Goal: Task Accomplishment & Management: Complete application form

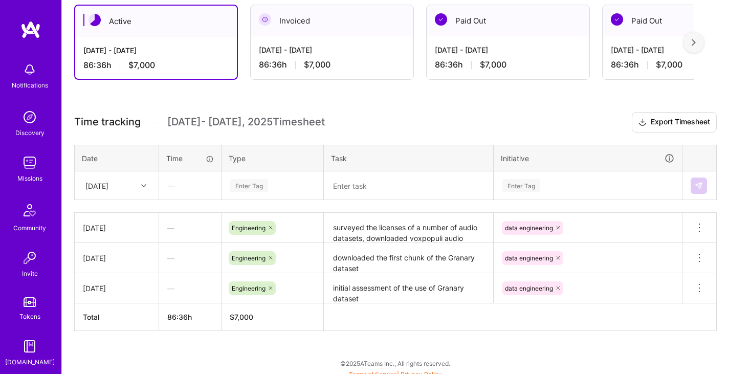
scroll to position [215, 0]
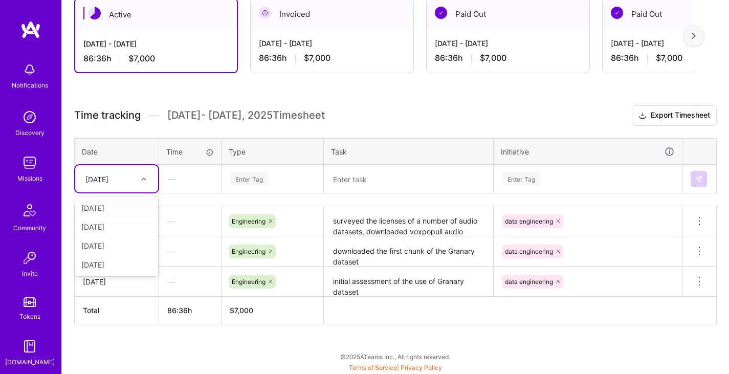
click at [144, 177] on icon at bounding box center [143, 179] width 5 height 5
click at [130, 265] on div "[DATE]" at bounding box center [116, 264] width 83 height 19
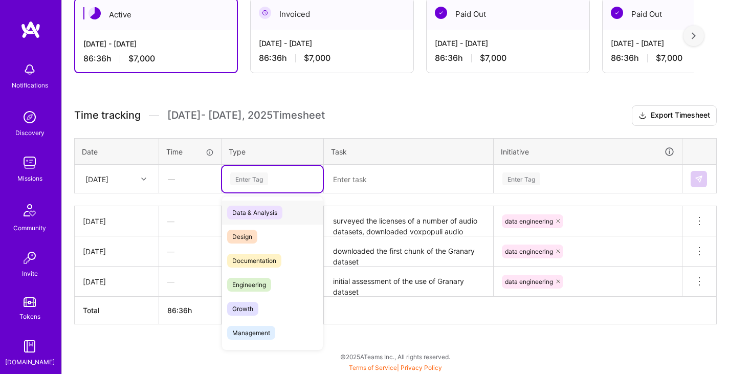
click at [283, 178] on div "Enter Tag" at bounding box center [272, 178] width 86 height 13
click at [270, 284] on span "Engineering" at bounding box center [249, 285] width 44 height 14
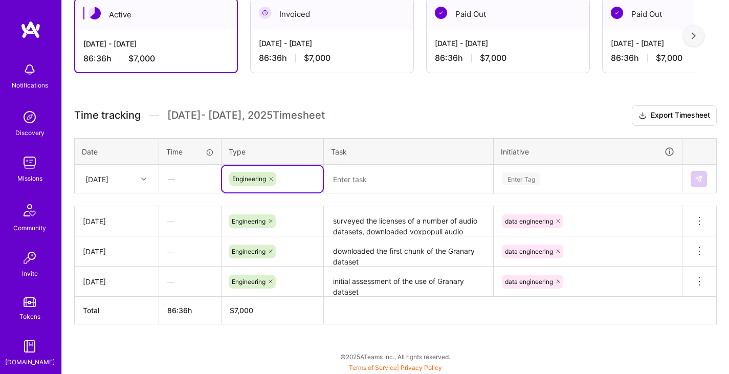
click at [557, 183] on div "Enter Tag" at bounding box center [587, 179] width 187 height 27
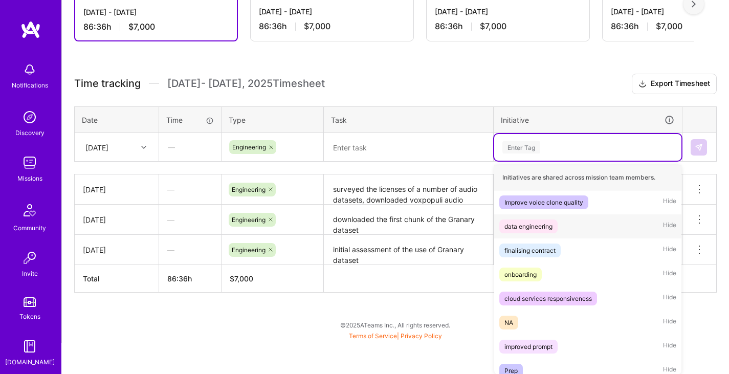
click at [556, 229] on span "data engineering" at bounding box center [528, 227] width 58 height 14
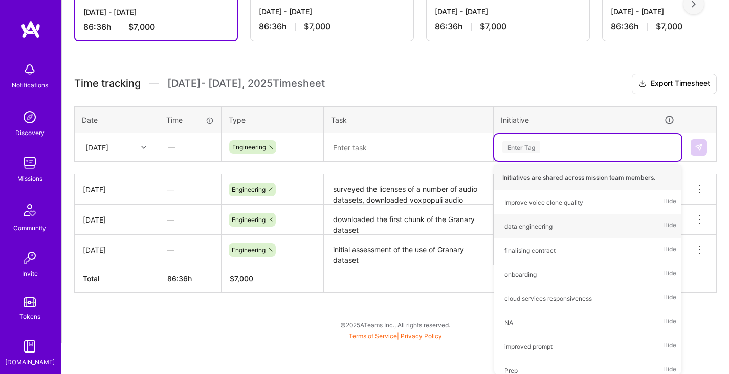
scroll to position [215, 0]
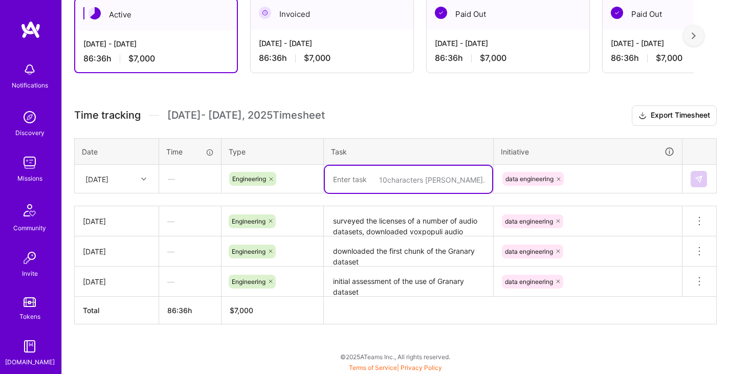
click at [381, 181] on textarea at bounding box center [408, 179] width 167 height 27
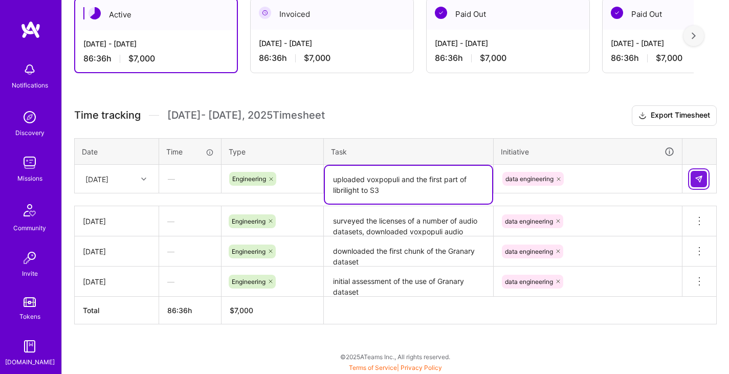
type textarea "uploaded voxpopuli and the first part of librilight to S3"
click at [699, 177] on img at bounding box center [699, 179] width 8 height 8
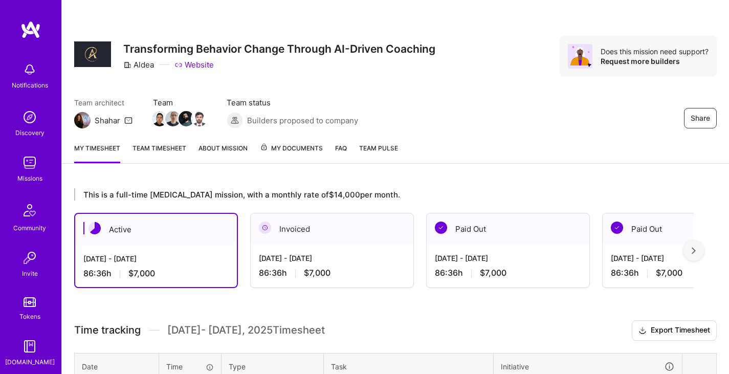
scroll to position [215, 0]
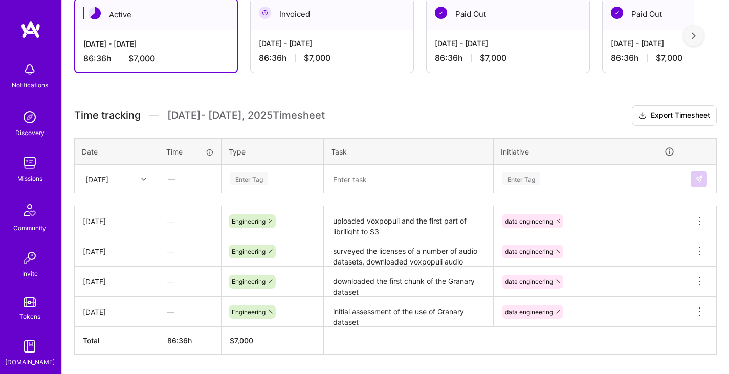
click at [26, 30] on img at bounding box center [30, 29] width 20 height 18
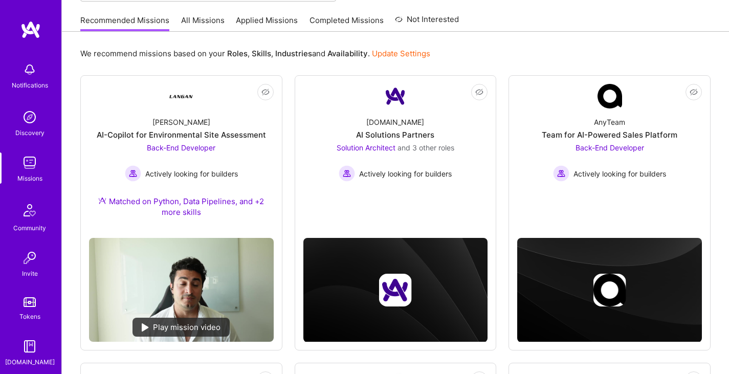
scroll to position [97, 0]
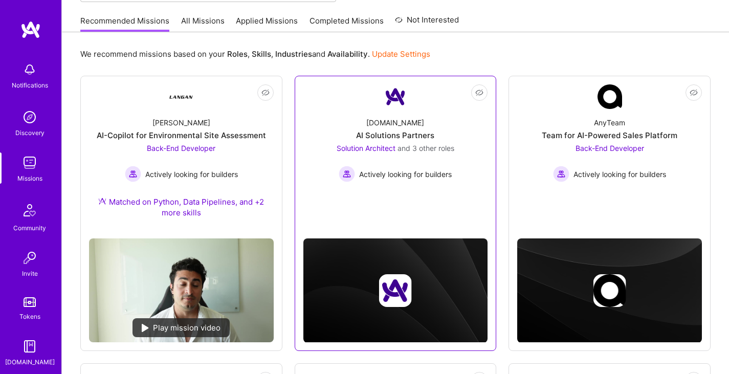
click at [361, 146] on span "Solution Architect" at bounding box center [366, 148] width 59 height 9
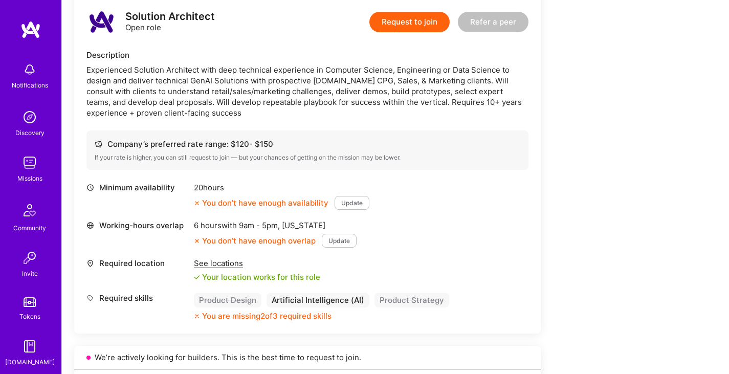
scroll to position [269, 0]
click at [424, 18] on button "Request to join" at bounding box center [409, 21] width 80 height 20
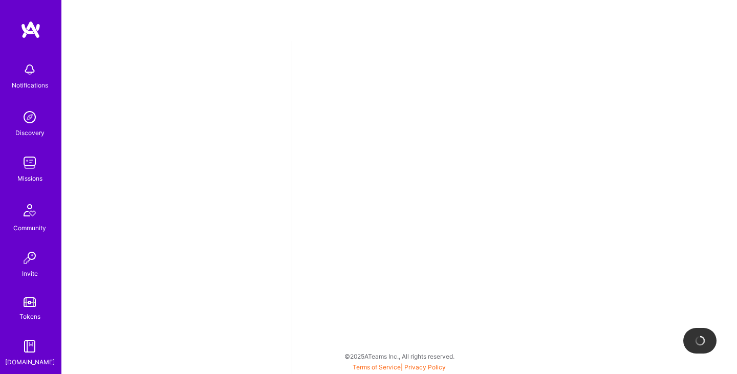
select select "GB"
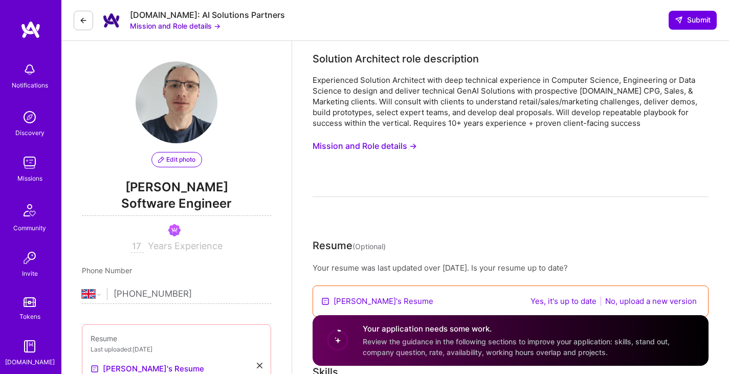
click at [83, 28] on button at bounding box center [83, 20] width 19 height 19
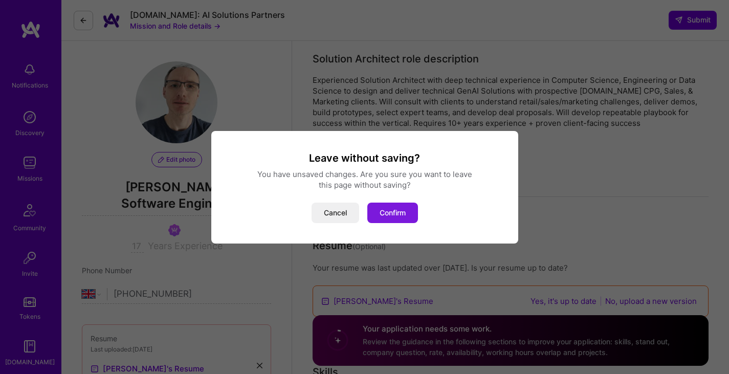
click at [388, 215] on button "Confirm" at bounding box center [392, 213] width 51 height 20
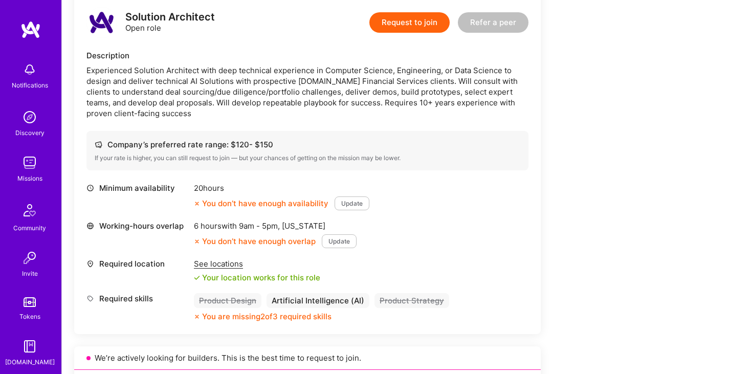
scroll to position [1019, 0]
click at [424, 26] on button "Request to join" at bounding box center [409, 22] width 80 height 20
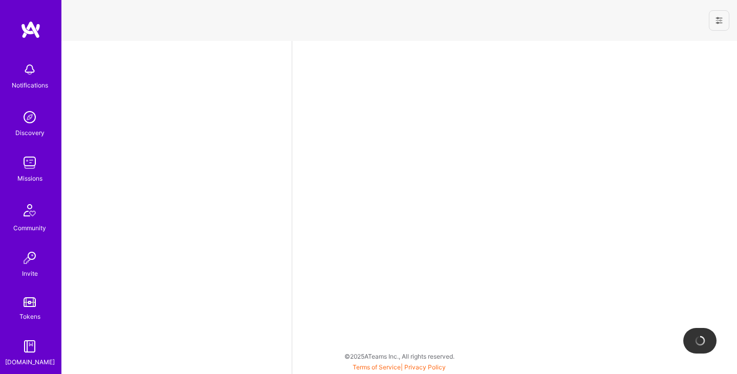
select select "GB"
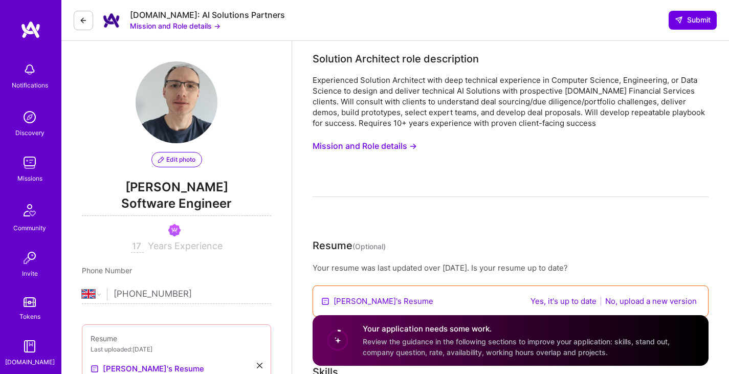
click at [398, 147] on button "Mission and Role details →" at bounding box center [365, 146] width 104 height 19
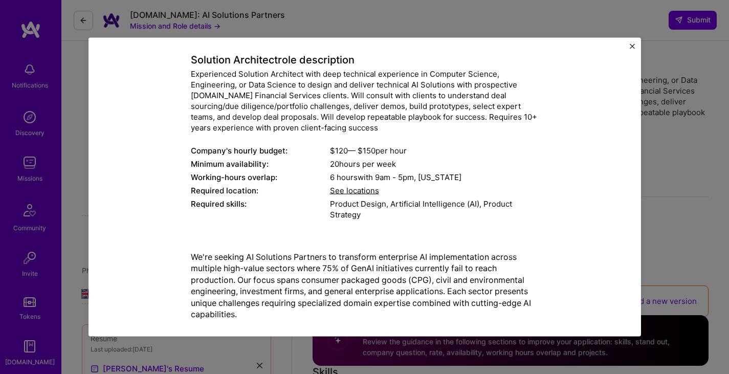
scroll to position [58, 0]
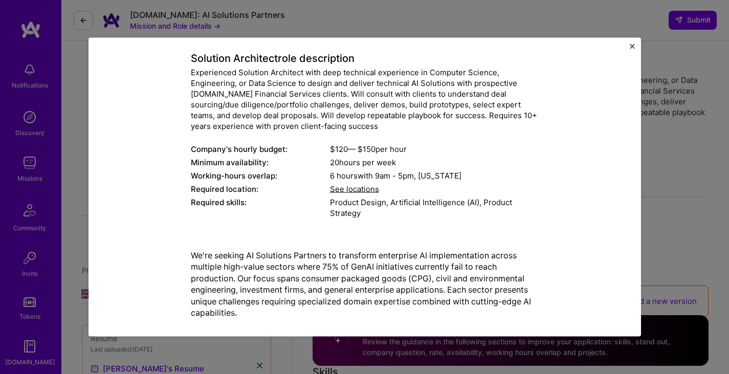
click at [360, 187] on span "See locations" at bounding box center [354, 189] width 49 height 10
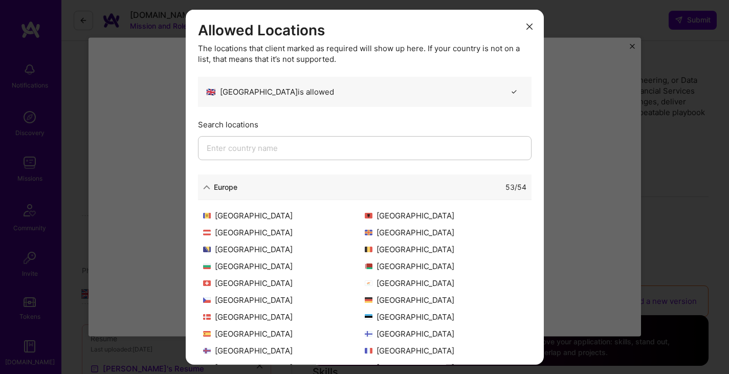
click at [267, 147] on input "modal" at bounding box center [365, 148] width 334 height 24
click at [526, 27] on icon "modal" at bounding box center [529, 27] width 6 height 6
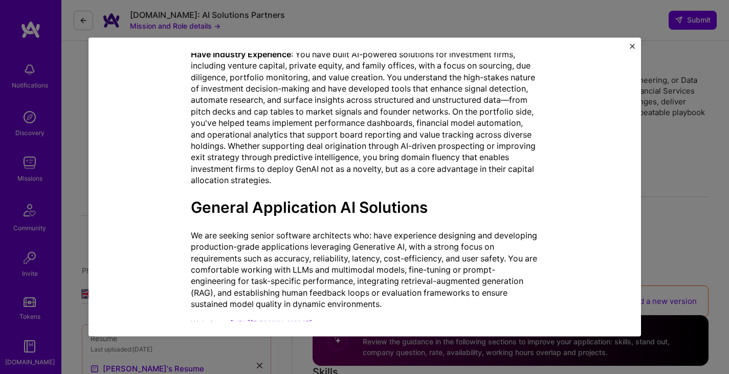
scroll to position [1125, 0]
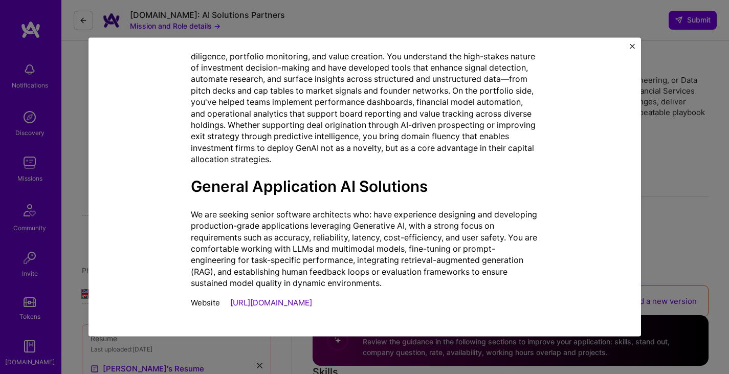
click at [631, 44] on img "Close" at bounding box center [632, 45] width 5 height 5
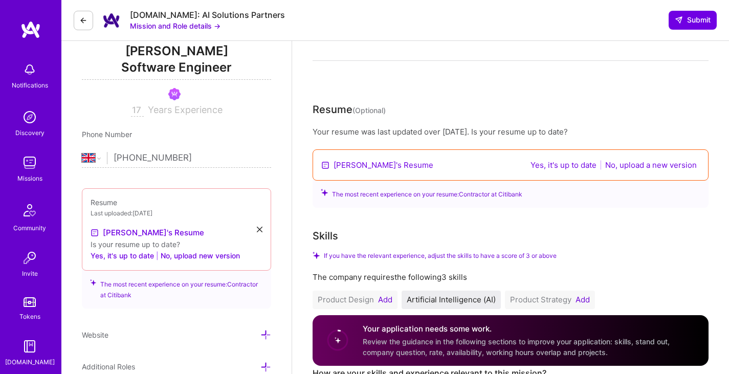
scroll to position [137, 0]
click at [369, 166] on link "David's Resume" at bounding box center [384, 164] width 100 height 11
click at [671, 166] on button "No, upload a new version" at bounding box center [651, 165] width 98 height 12
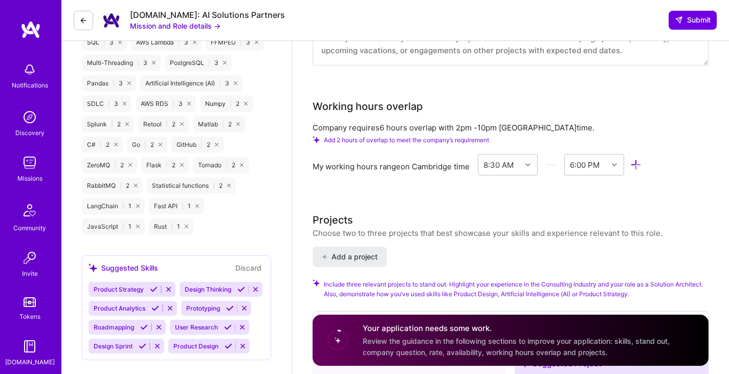
scroll to position [1133, 0]
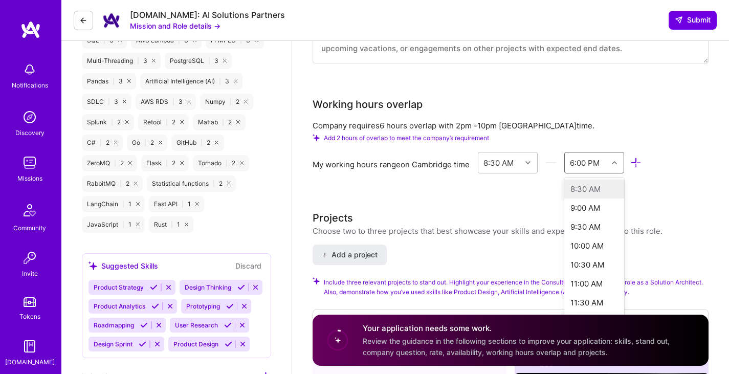
click at [619, 162] on div at bounding box center [616, 162] width 16 height 13
click at [598, 228] on div "9:00 PM" at bounding box center [594, 230] width 60 height 19
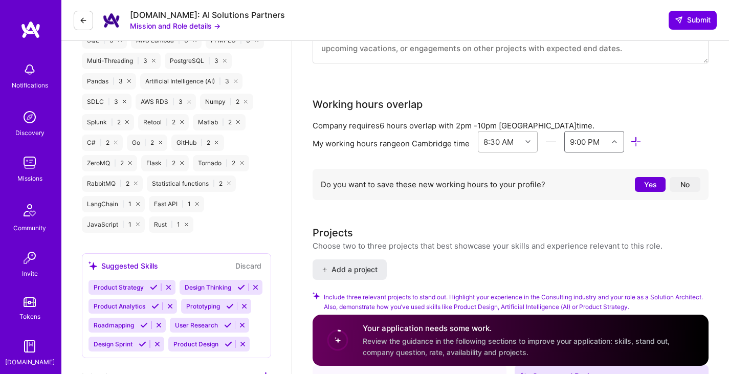
click at [528, 138] on div at bounding box center [529, 141] width 16 height 13
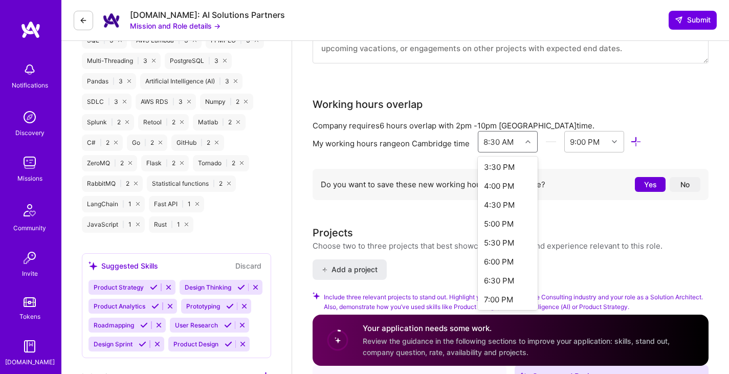
scroll to position [593, 0]
click at [511, 239] on div "5:30 PM" at bounding box center [508, 237] width 60 height 19
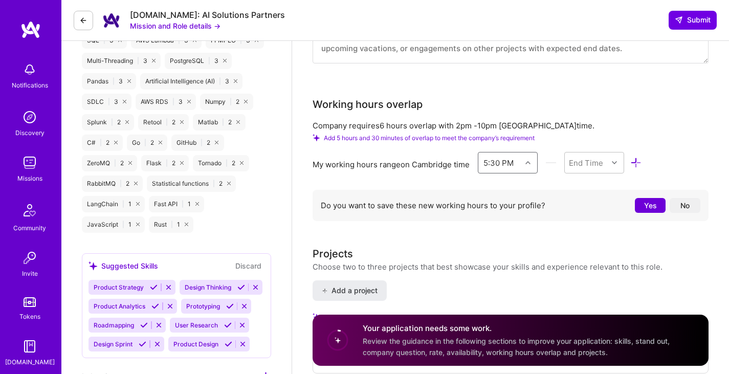
click at [690, 201] on button "No" at bounding box center [685, 205] width 31 height 15
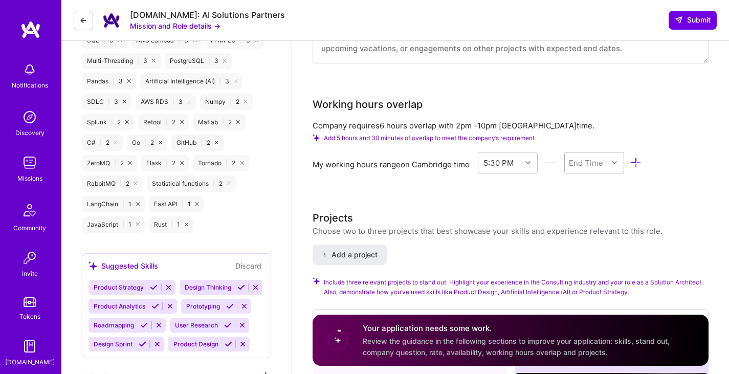
click at [620, 164] on div at bounding box center [616, 162] width 16 height 13
click at [604, 227] on div "9:00 PM" at bounding box center [594, 225] width 60 height 19
click at [416, 208] on div "Solution Architect role description Experienced Solution Architect with deep te…" at bounding box center [511, 188] width 396 height 2540
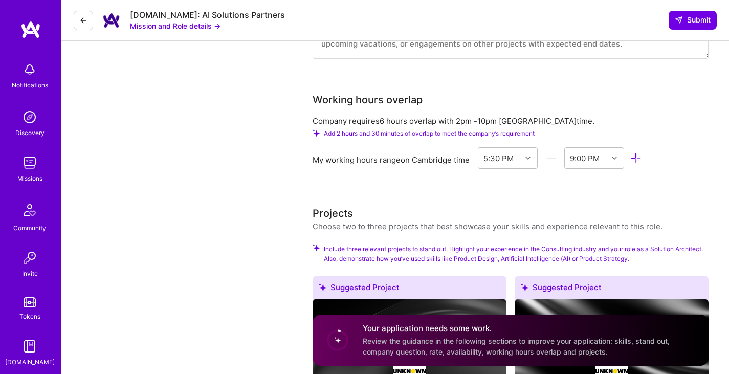
scroll to position [1037, 0]
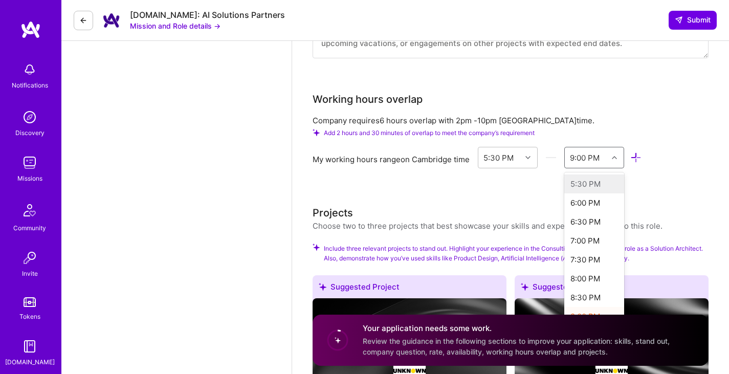
click at [617, 156] on icon at bounding box center [614, 157] width 5 height 5
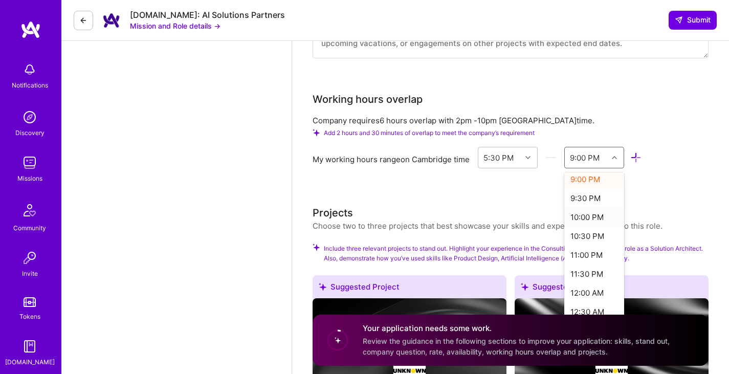
click at [596, 214] on div "10:00 PM" at bounding box center [594, 217] width 60 height 19
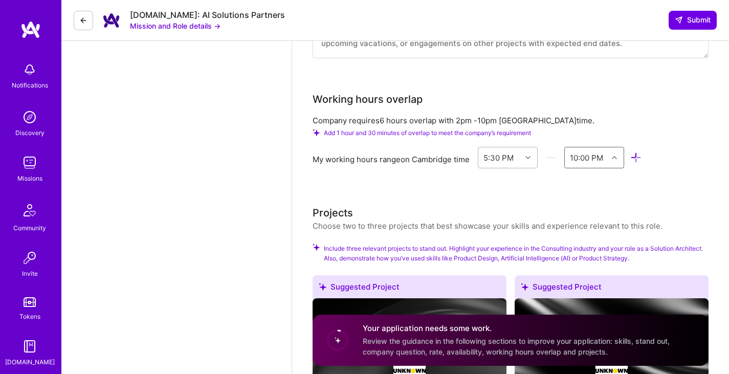
click at [532, 158] on div at bounding box center [529, 157] width 16 height 13
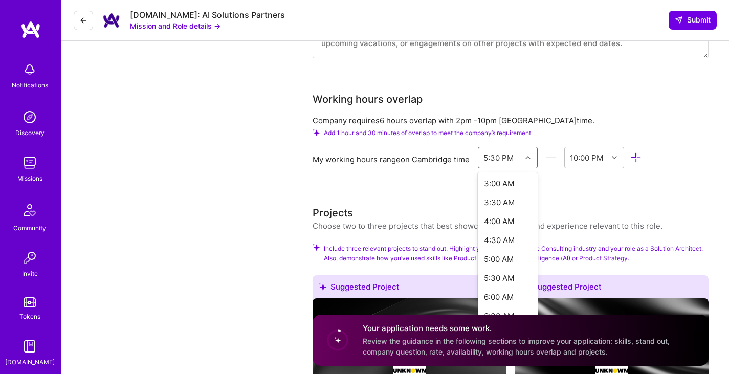
scroll to position [107, 0]
click at [510, 190] on div "3:00 AM" at bounding box center [508, 190] width 60 height 19
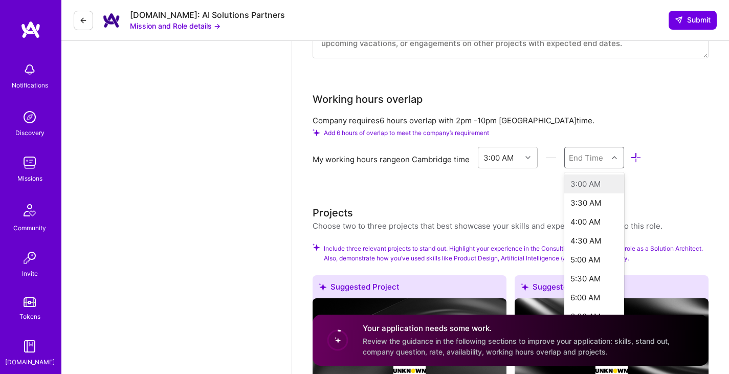
click at [616, 157] on icon at bounding box center [614, 157] width 5 height 5
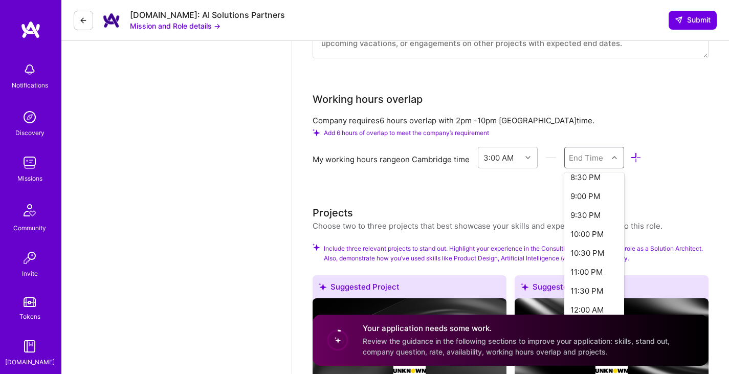
scroll to position [671, 0]
click at [601, 231] on div "10:00 PM" at bounding box center [594, 232] width 60 height 19
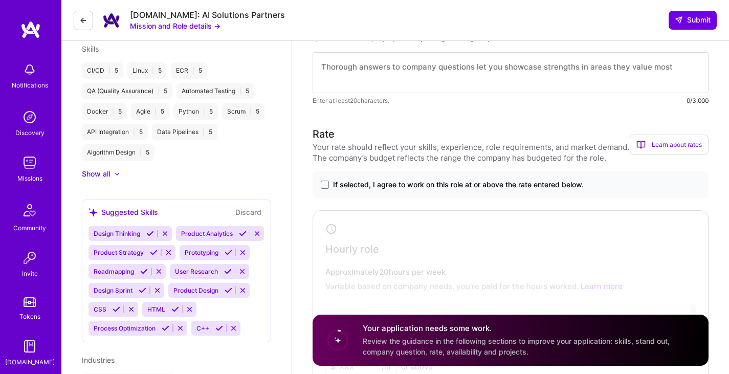
scroll to position [523, 0]
click at [325, 182] on span at bounding box center [325, 184] width 8 height 8
click at [0, 0] on input "If selected, I agree to work on this role at or above the rate entered below." at bounding box center [0, 0] width 0 height 0
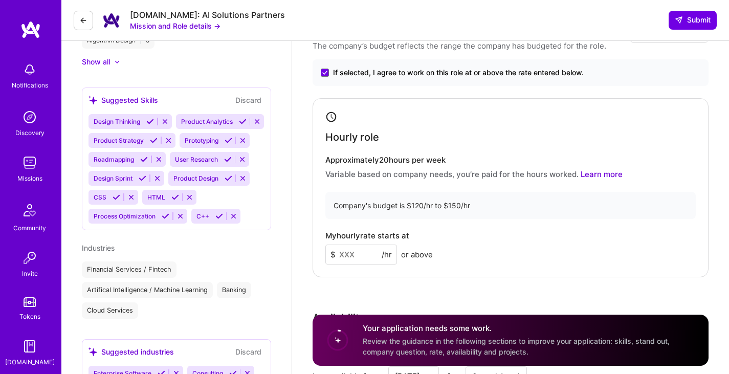
scroll to position [640, 0]
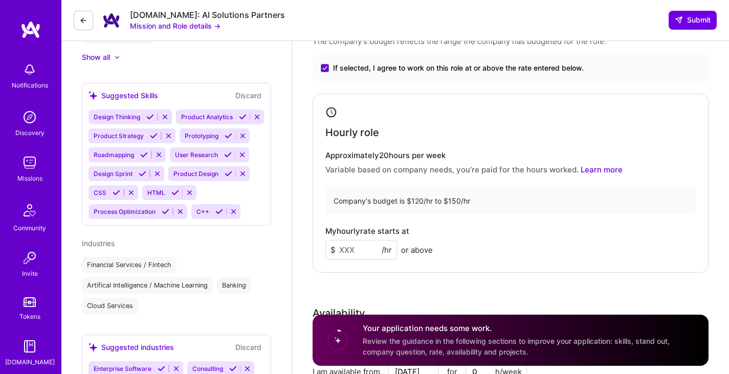
drag, startPoint x: 363, startPoint y: 250, endPoint x: 325, endPoint y: 250, distance: 37.9
click at [325, 250] on div "Hourly role Approximately 20 hours per week Variable based on company needs, yo…" at bounding box center [511, 183] width 396 height 179
type input "150"
click at [332, 231] on h4 "My hourly rate starts at" at bounding box center [367, 231] width 84 height 9
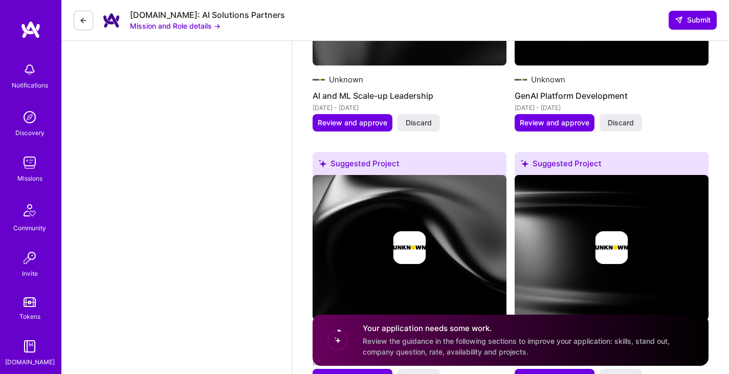
scroll to position [1500, 0]
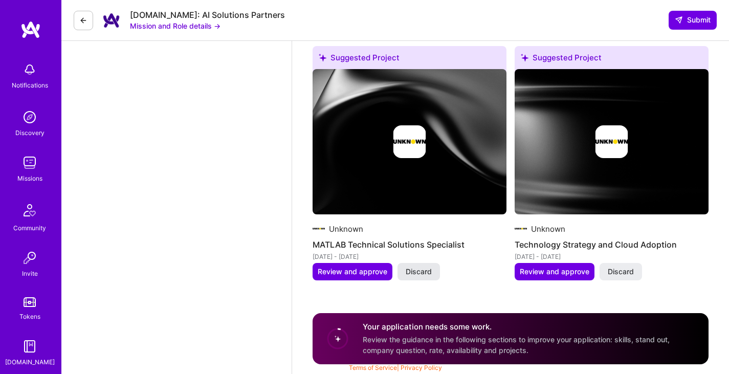
click at [432, 271] on button "Discard" at bounding box center [419, 271] width 42 height 17
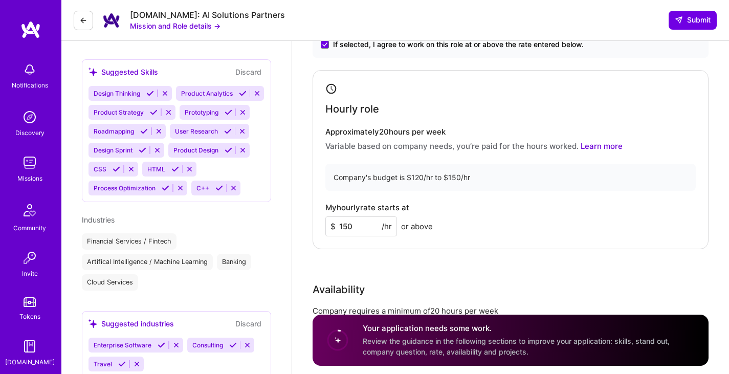
scroll to position [664, 0]
click at [187, 172] on icon at bounding box center [190, 169] width 8 height 8
click at [131, 172] on icon at bounding box center [131, 169] width 8 height 8
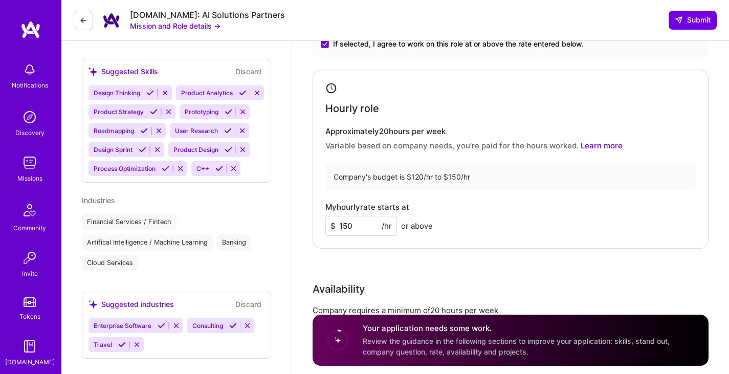
click at [225, 135] on icon at bounding box center [228, 131] width 8 height 8
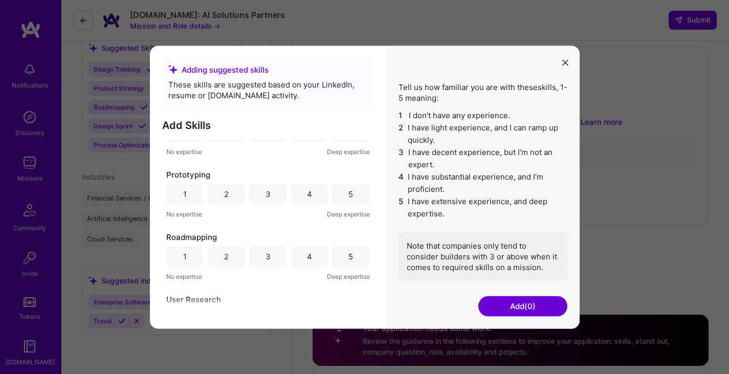
scroll to position [444, 0]
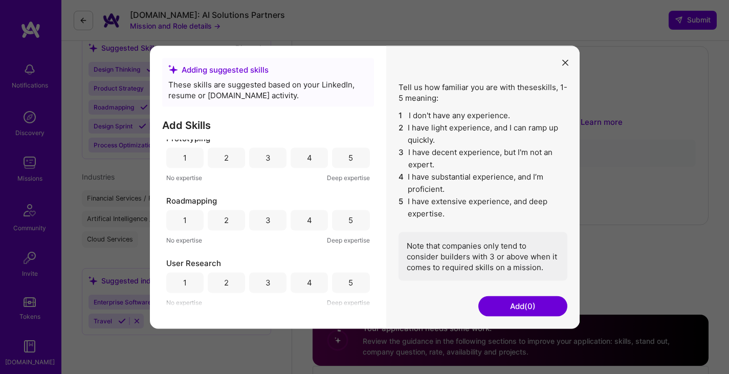
click at [307, 286] on div "4" at bounding box center [309, 282] width 5 height 11
click at [303, 217] on div "4" at bounding box center [309, 220] width 37 height 20
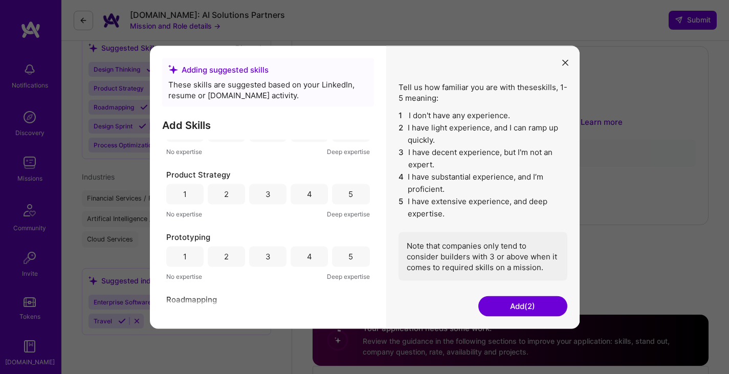
scroll to position [343, 0]
click at [307, 256] on div "4" at bounding box center [309, 258] width 5 height 11
click at [352, 255] on div "5" at bounding box center [350, 258] width 37 height 20
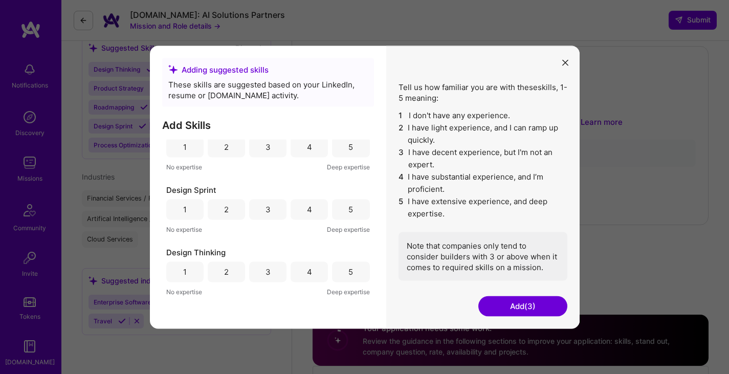
scroll to position [0, 0]
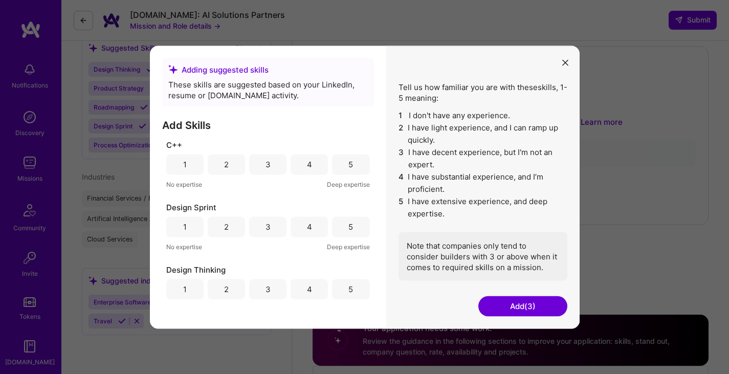
click at [220, 161] on div "2" at bounding box center [226, 164] width 37 height 20
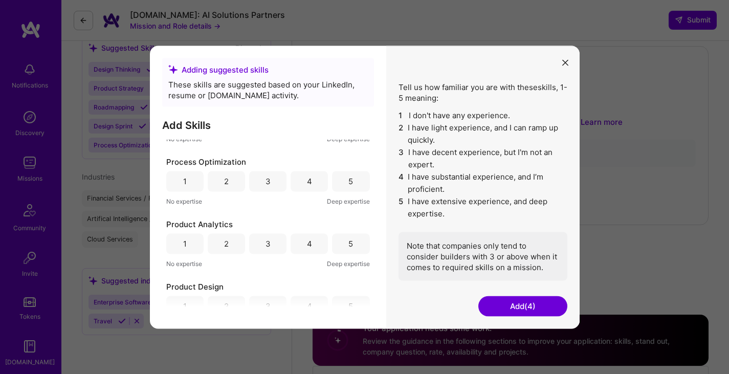
scroll to position [171, 0]
click at [307, 185] on div "4" at bounding box center [309, 180] width 5 height 11
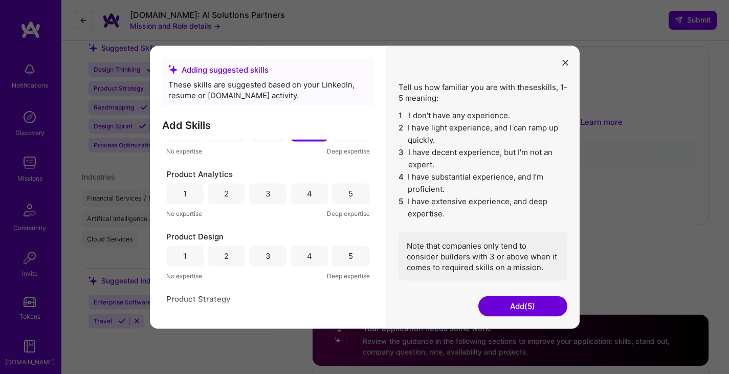
scroll to position [230, 0]
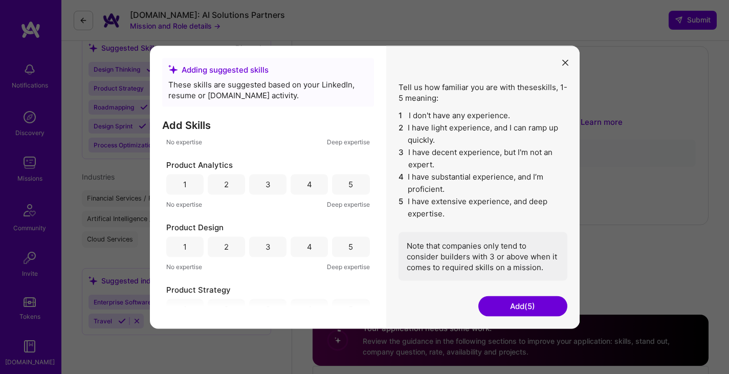
click at [307, 184] on div "4" at bounding box center [309, 184] width 5 height 11
click at [312, 249] on div "4" at bounding box center [309, 246] width 37 height 20
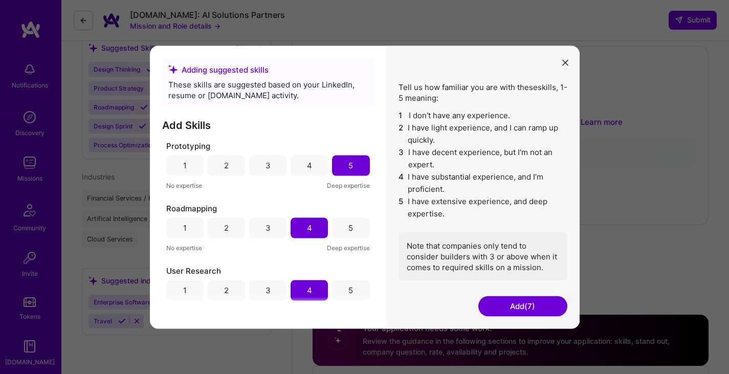
scroll to position [444, 0]
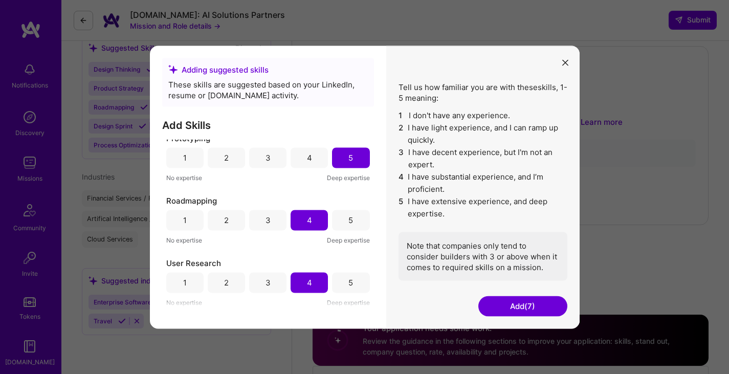
click at [506, 312] on button "Add (7)" at bounding box center [522, 306] width 89 height 20
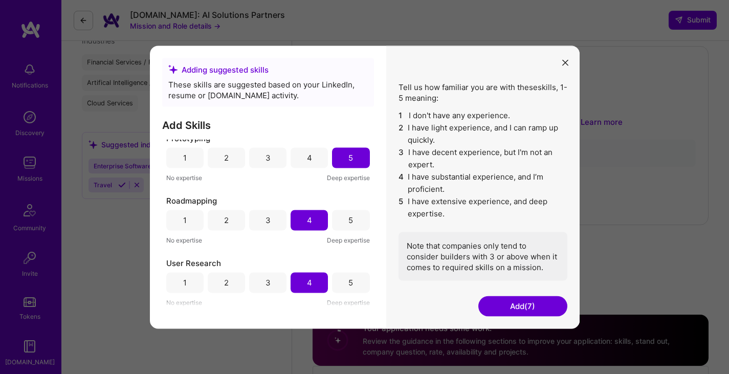
click at [531, 304] on button "Add (7)" at bounding box center [522, 306] width 89 height 20
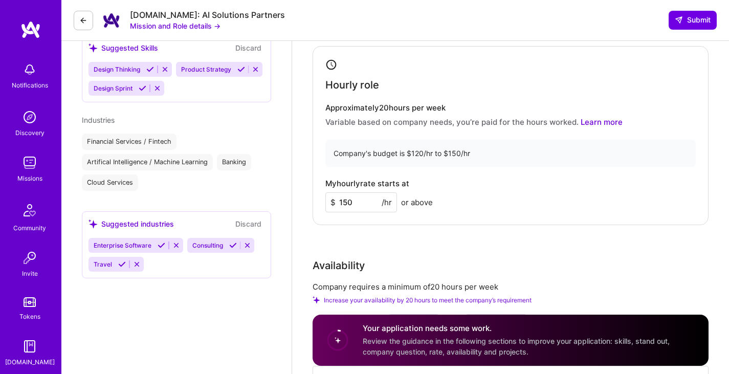
click at [159, 243] on icon at bounding box center [162, 246] width 8 height 8
click at [134, 247] on icon at bounding box center [134, 246] width 8 height 8
click at [137, 246] on icon at bounding box center [137, 246] width 8 height 8
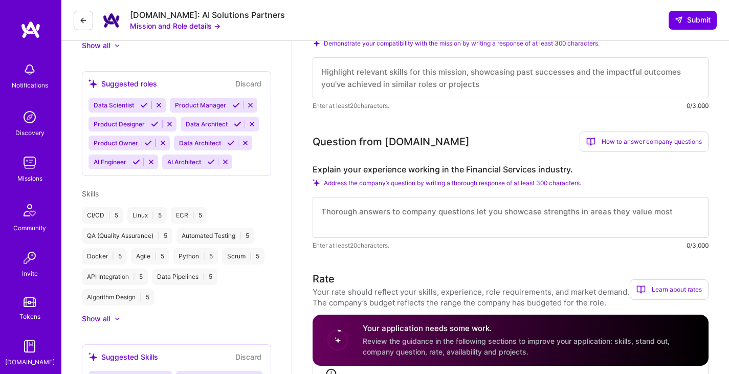
scroll to position [379, 0]
click at [149, 142] on icon at bounding box center [148, 143] width 8 height 8
click at [135, 160] on icon at bounding box center [138, 162] width 8 height 8
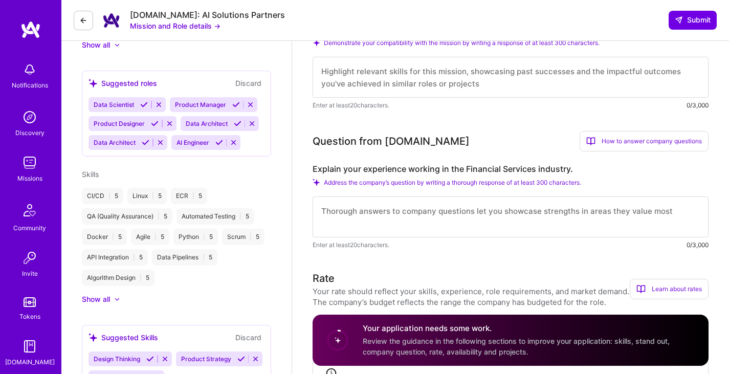
click at [221, 145] on icon at bounding box center [219, 143] width 8 height 8
click at [160, 143] on icon at bounding box center [161, 143] width 8 height 8
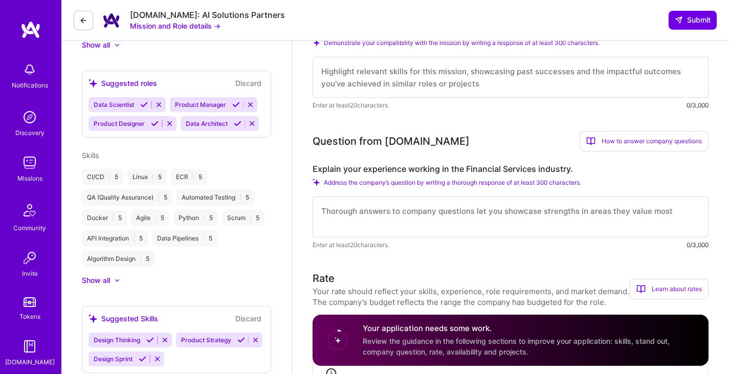
click at [252, 124] on icon at bounding box center [252, 124] width 8 height 8
click at [254, 120] on icon at bounding box center [252, 124] width 8 height 8
click at [145, 103] on icon at bounding box center [144, 105] width 8 height 8
click at [172, 104] on icon at bounding box center [170, 105] width 8 height 8
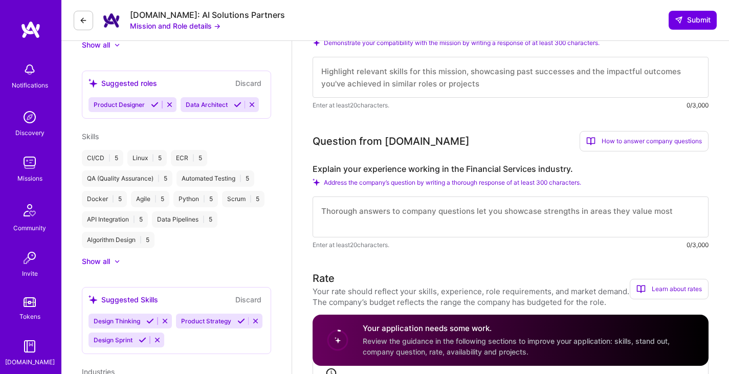
click at [253, 104] on icon at bounding box center [252, 105] width 8 height 8
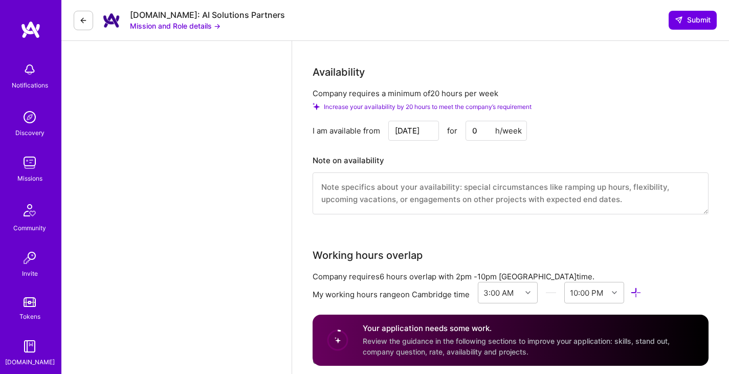
scroll to position [880, 0]
drag, startPoint x: 485, startPoint y: 131, endPoint x: 436, endPoint y: 127, distance: 48.8
click at [436, 127] on div "Sep 5 for 0 h/week" at bounding box center [457, 131] width 139 height 20
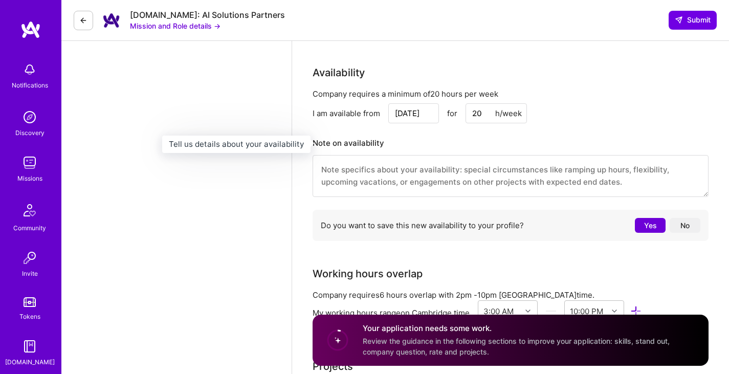
type input "20"
click at [347, 140] on div "Note on availability" at bounding box center [349, 143] width 72 height 15
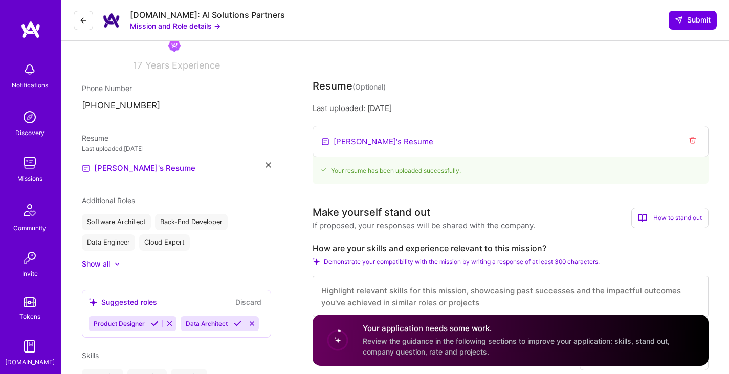
scroll to position [0, 0]
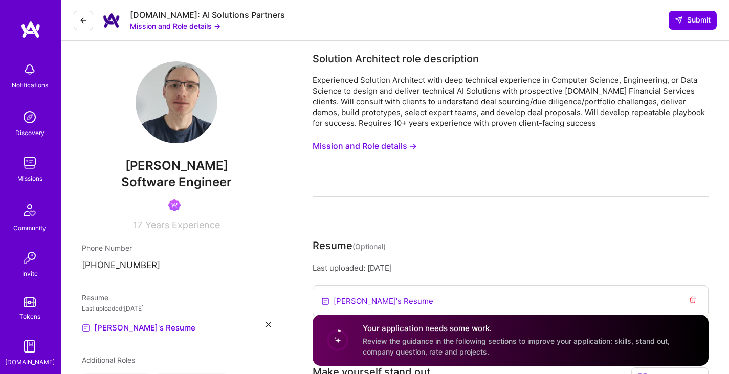
click at [323, 90] on div "Experienced Solution Architect with deep technical experience in Computer Scien…" at bounding box center [511, 102] width 396 height 54
click at [199, 28] on button "Mission and Role details →" at bounding box center [175, 25] width 91 height 11
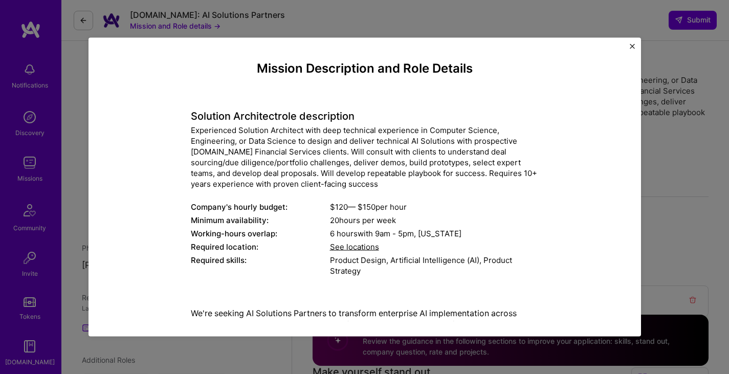
click at [631, 45] on img "Close" at bounding box center [632, 45] width 5 height 5
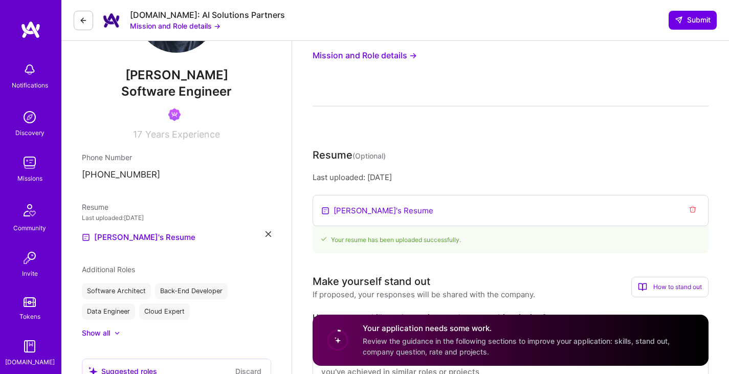
scroll to position [75, 0]
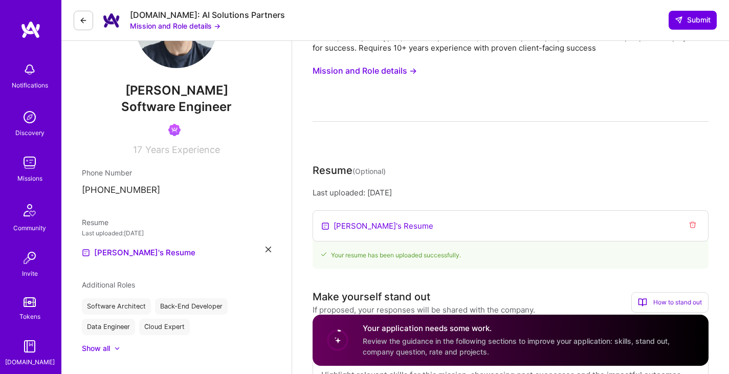
click at [87, 22] on icon at bounding box center [83, 20] width 8 height 8
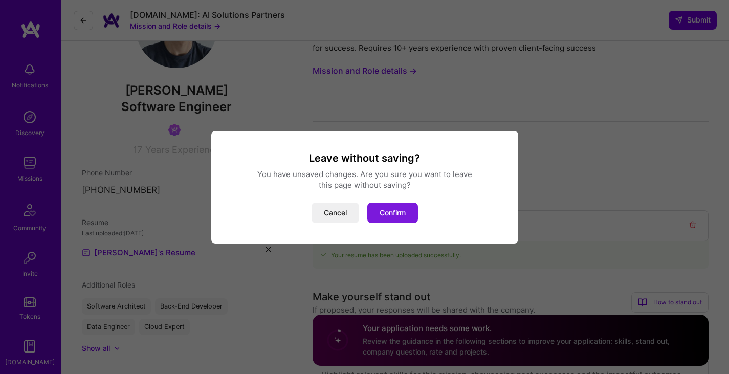
click at [397, 211] on button "Confirm" at bounding box center [392, 213] width 51 height 20
